Goal: Find specific page/section: Find specific page/section

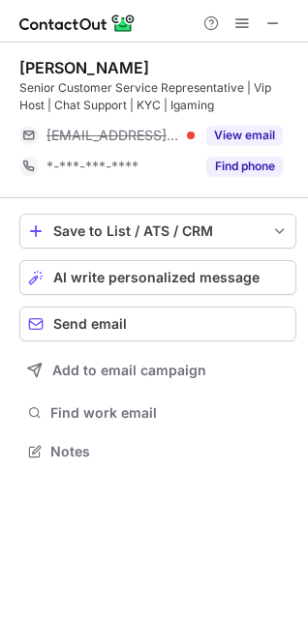
scroll to position [437, 308]
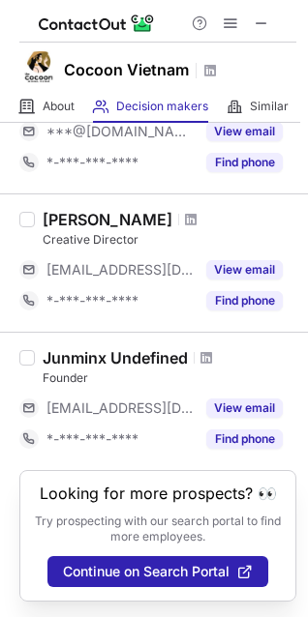
scroll to position [337, 0]
drag, startPoint x: 212, startPoint y: 341, endPoint x: 244, endPoint y: 360, distance: 36.8
click at [244, 369] on div "Founder" at bounding box center [169, 377] width 253 height 17
click at [210, 350] on span at bounding box center [206, 357] width 12 height 15
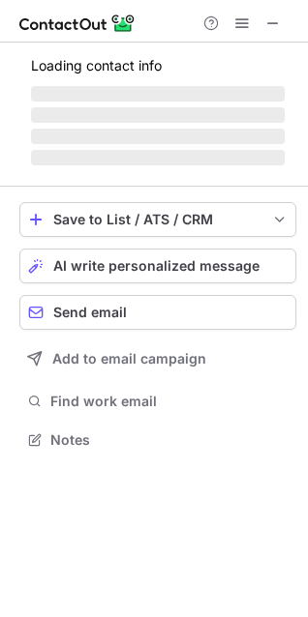
scroll to position [9, 9]
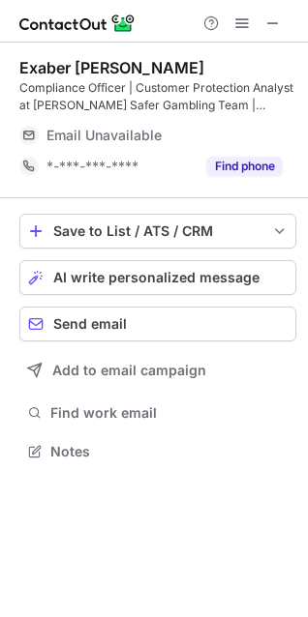
scroll to position [437, 308]
click at [272, 18] on span at bounding box center [272, 22] width 15 height 15
